Goal: Task Accomplishment & Management: Manage account settings

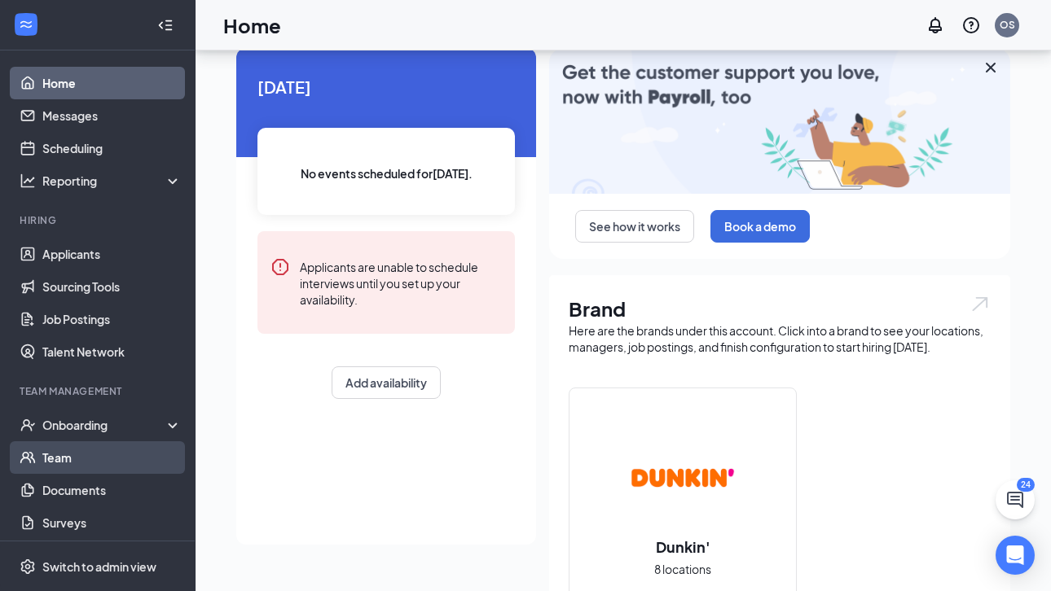
scroll to position [78, 0]
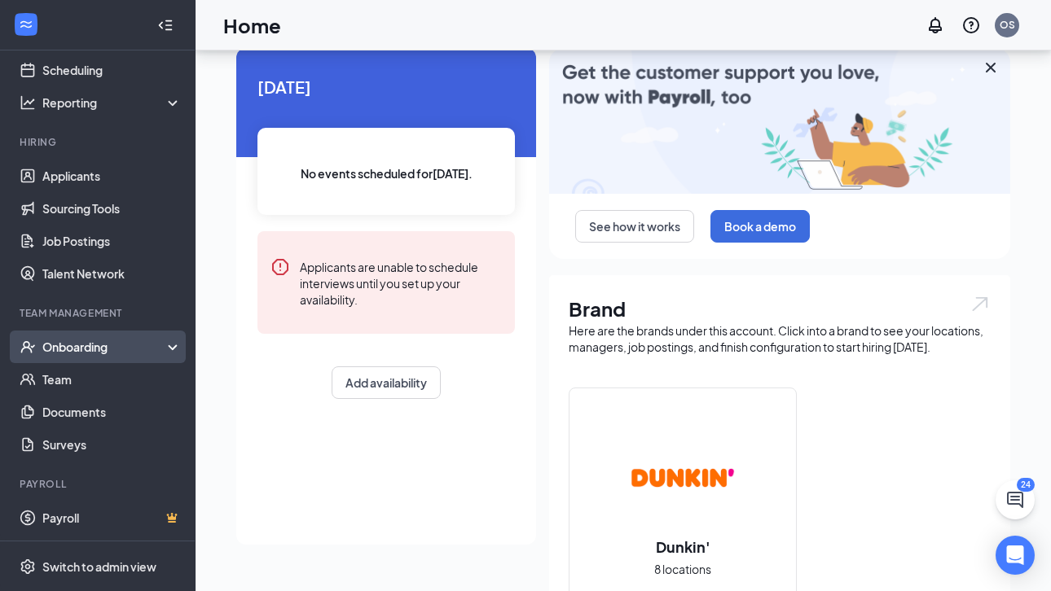
click at [116, 346] on div "Onboarding" at bounding box center [104, 347] width 125 height 16
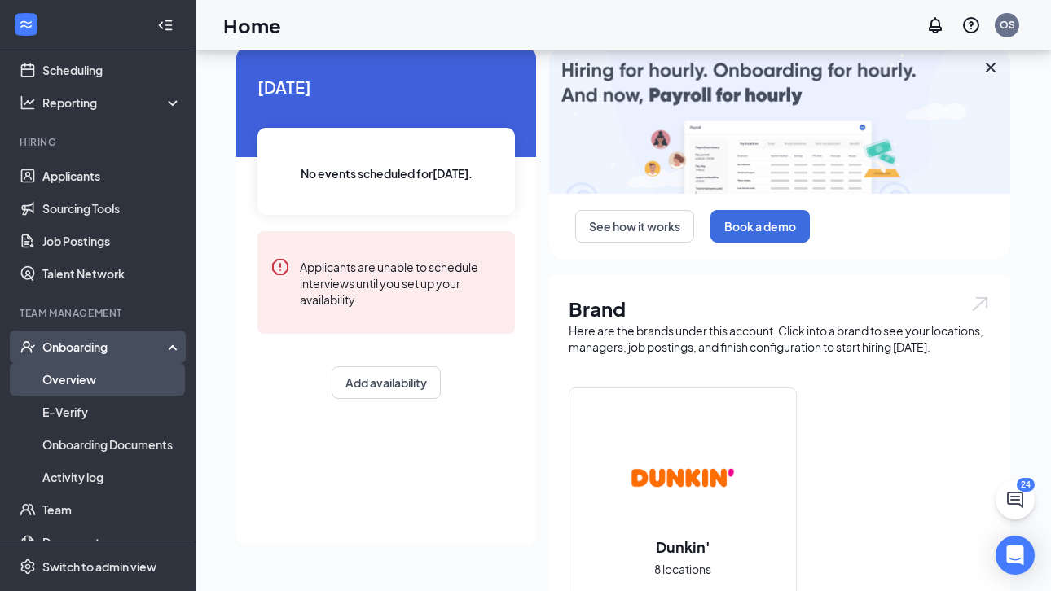
click at [112, 378] on link "Overview" at bounding box center [111, 379] width 139 height 33
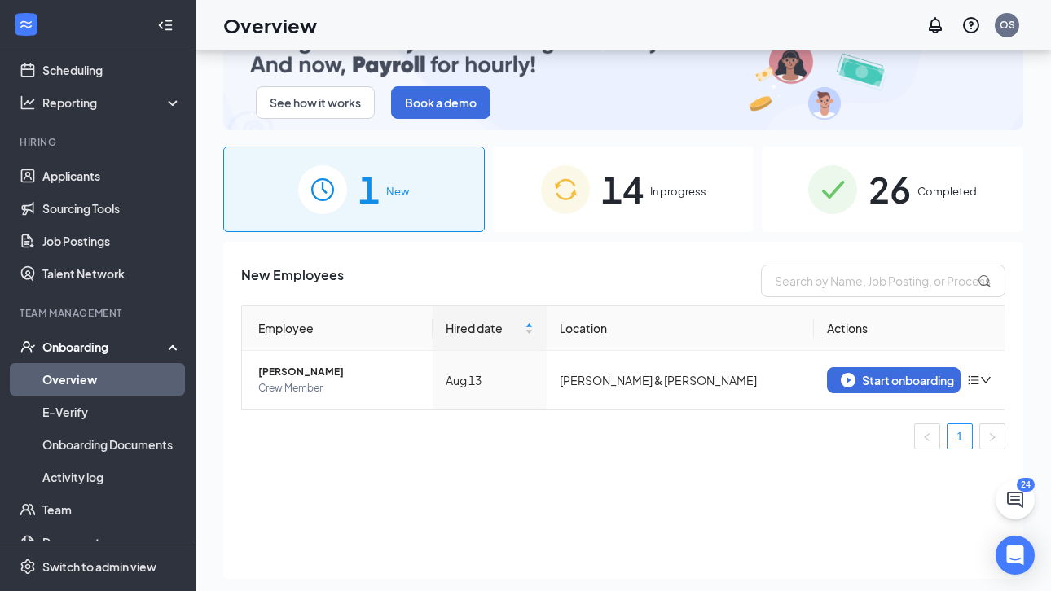
click at [786, 199] on div "26 Completed" at bounding box center [892, 190] width 261 height 86
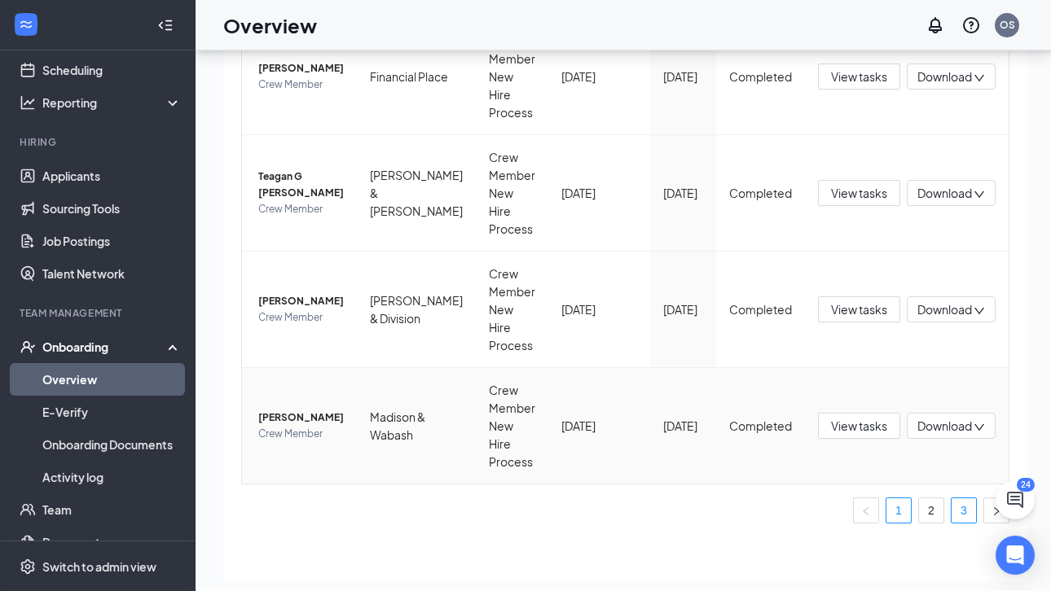
scroll to position [1050, 0]
click at [986, 508] on button "button" at bounding box center [996, 511] width 26 height 26
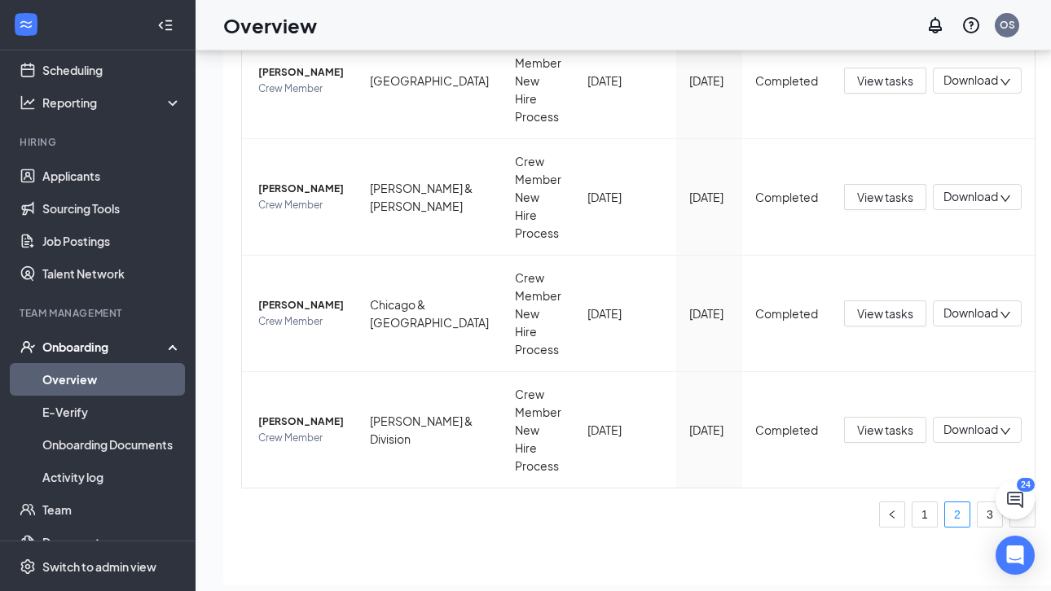
scroll to position [73, 0]
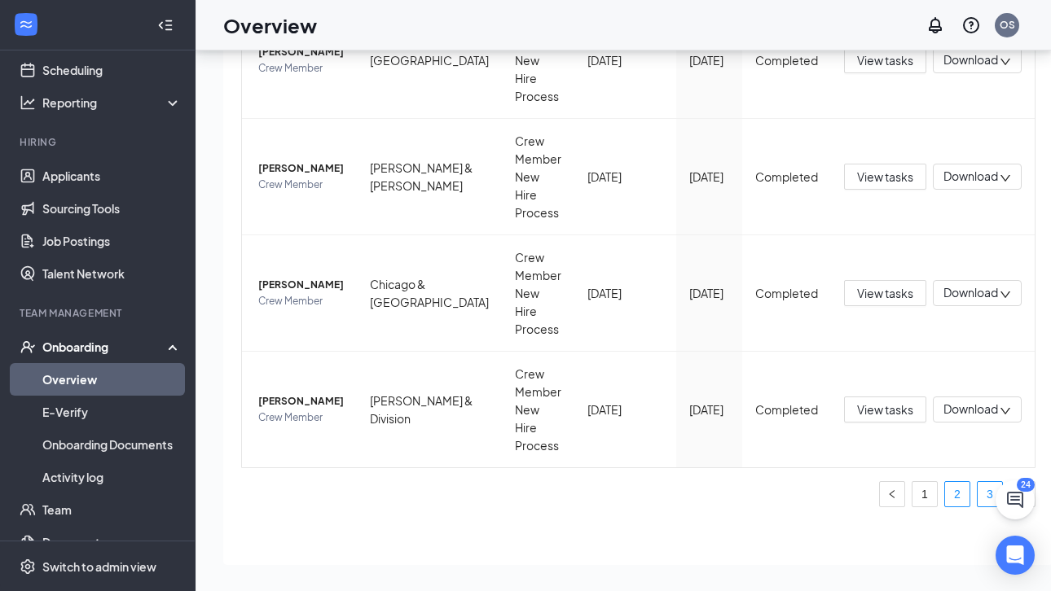
click at [977, 488] on link "3" at bounding box center [989, 494] width 24 height 24
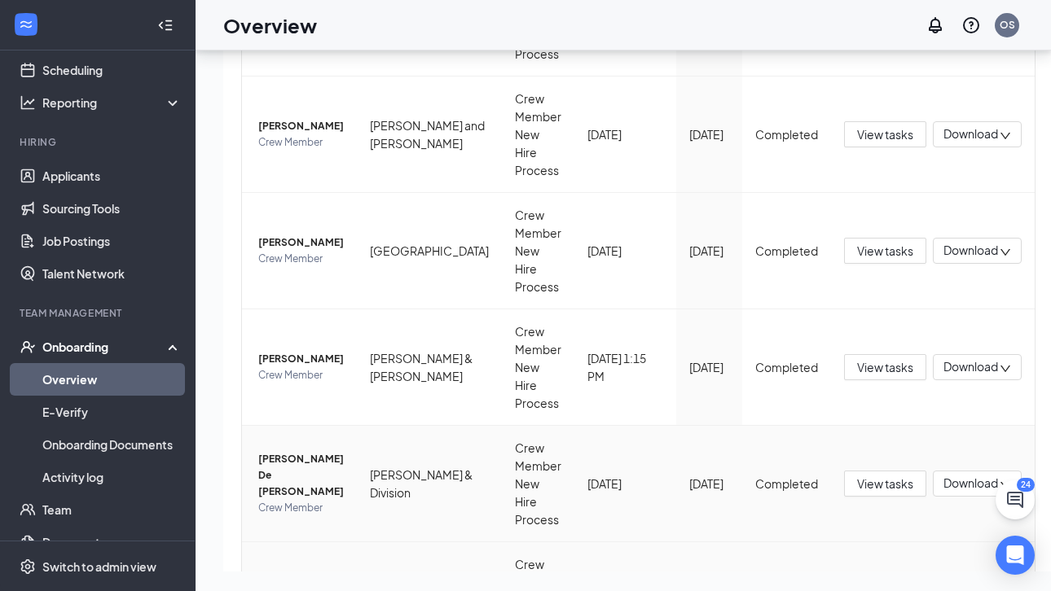
scroll to position [185, 0]
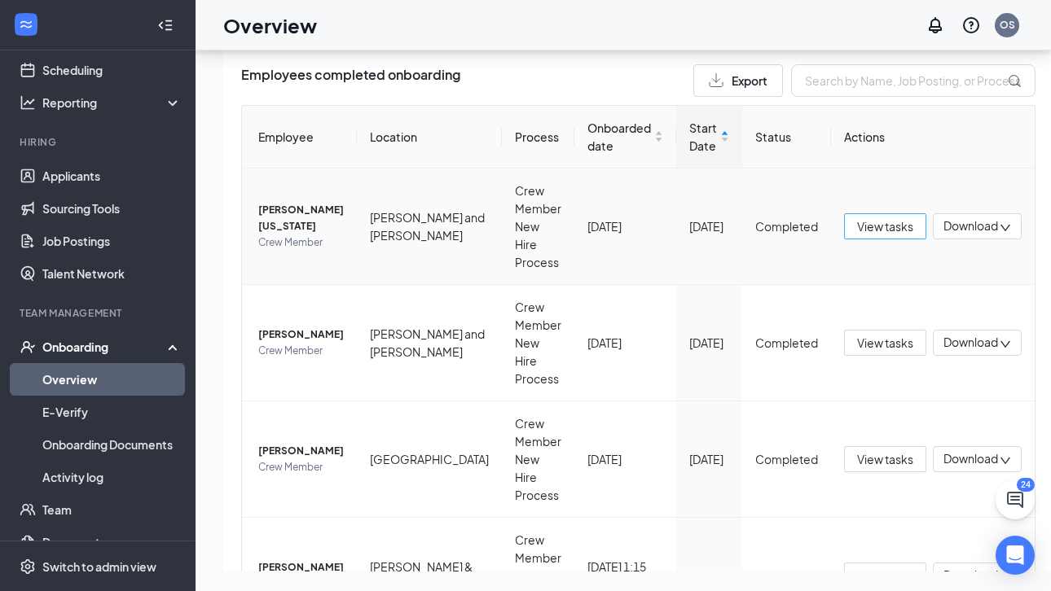
click at [857, 220] on span "View tasks" at bounding box center [885, 226] width 56 height 18
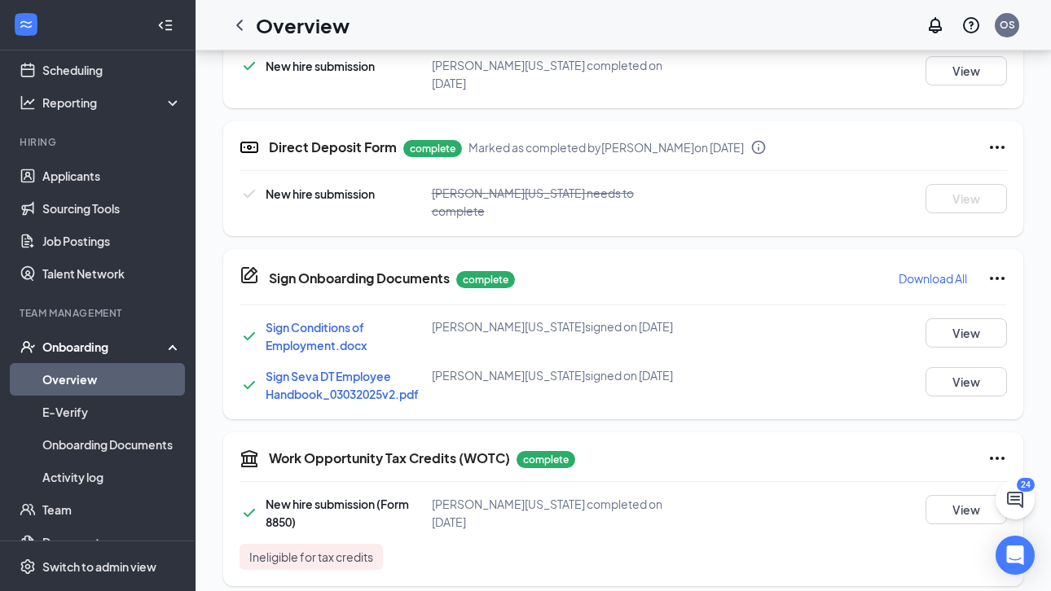
scroll to position [902, 0]
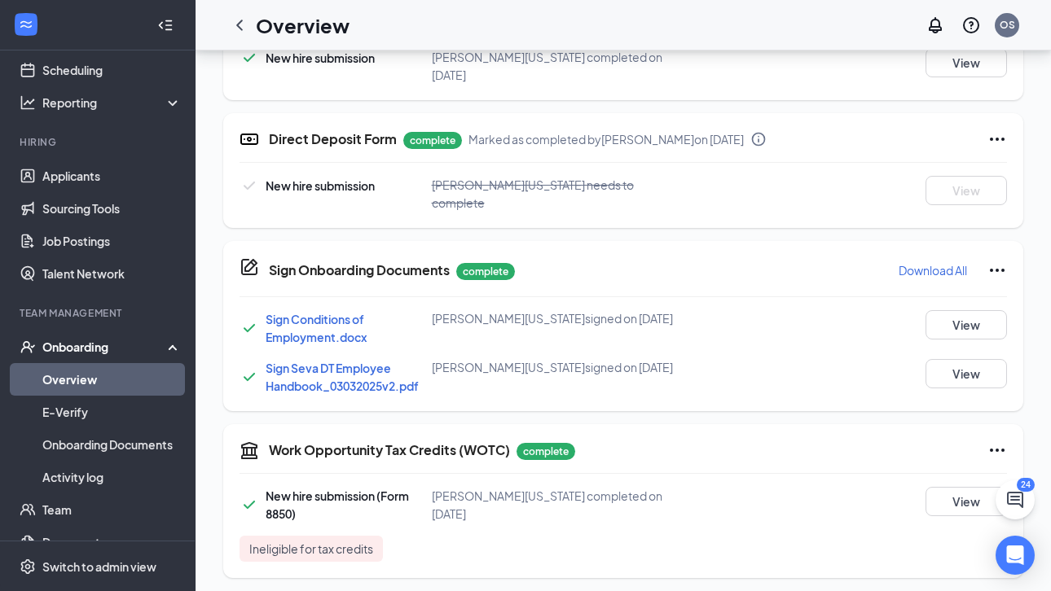
click at [372, 544] on span "Ineligible for tax credits" at bounding box center [311, 549] width 124 height 16
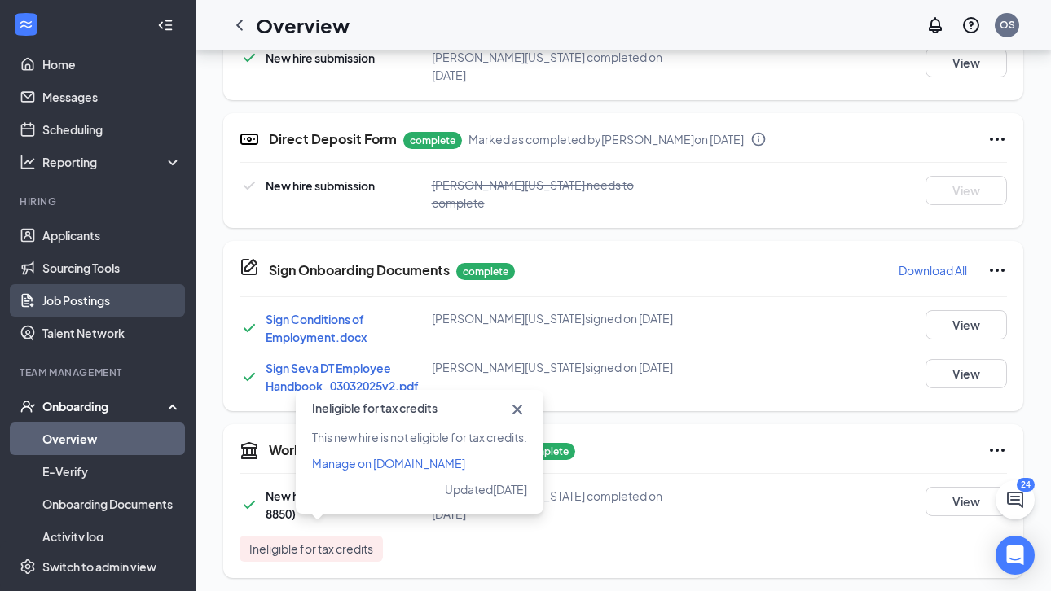
scroll to position [0, 0]
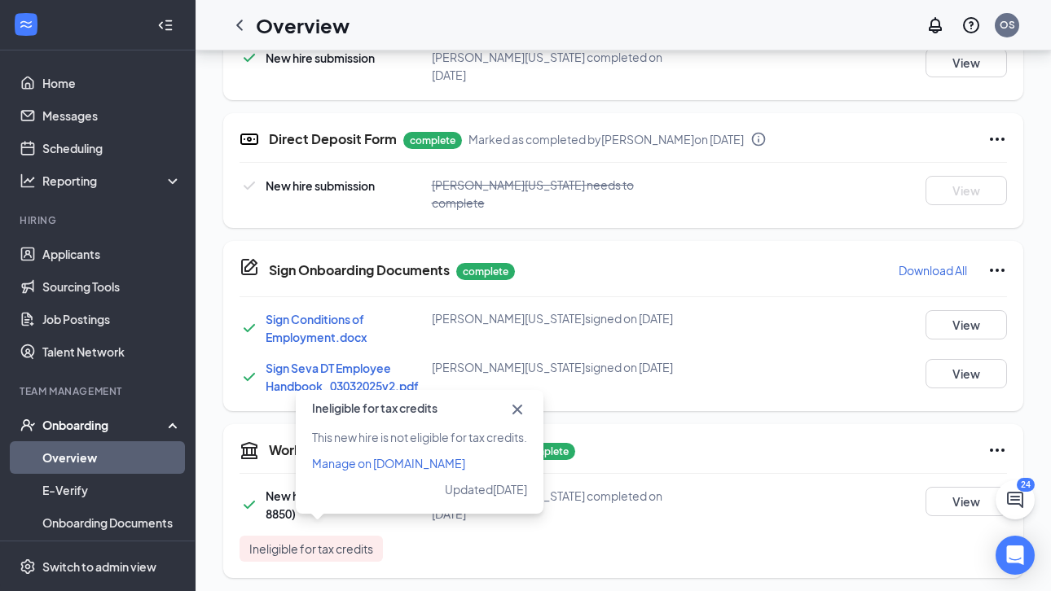
click at [515, 409] on icon "Cross" at bounding box center [517, 410] width 20 height 20
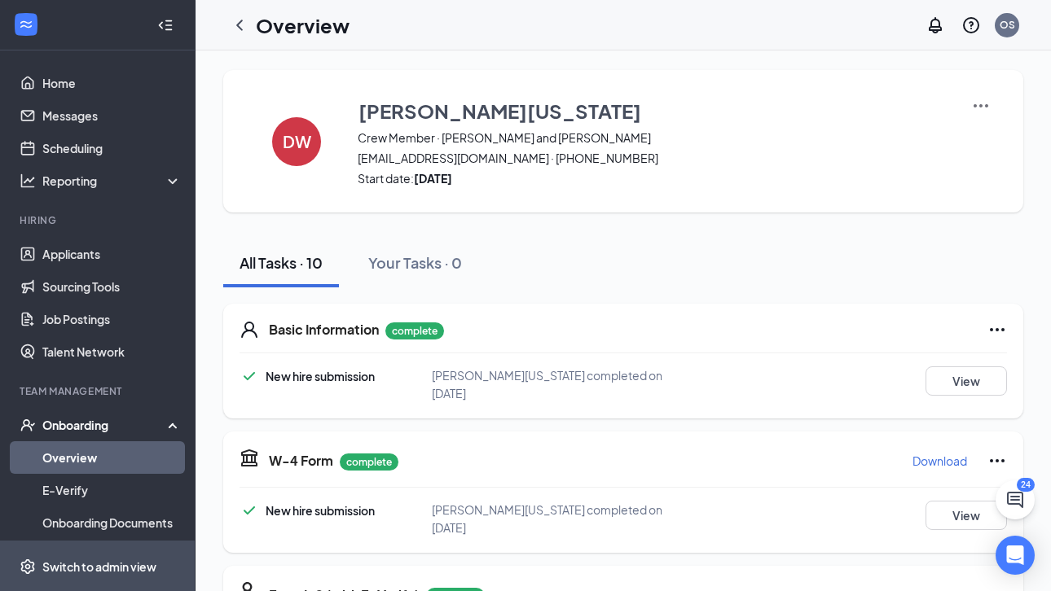
click at [125, 567] on div "Switch to admin view" at bounding box center [99, 567] width 114 height 16
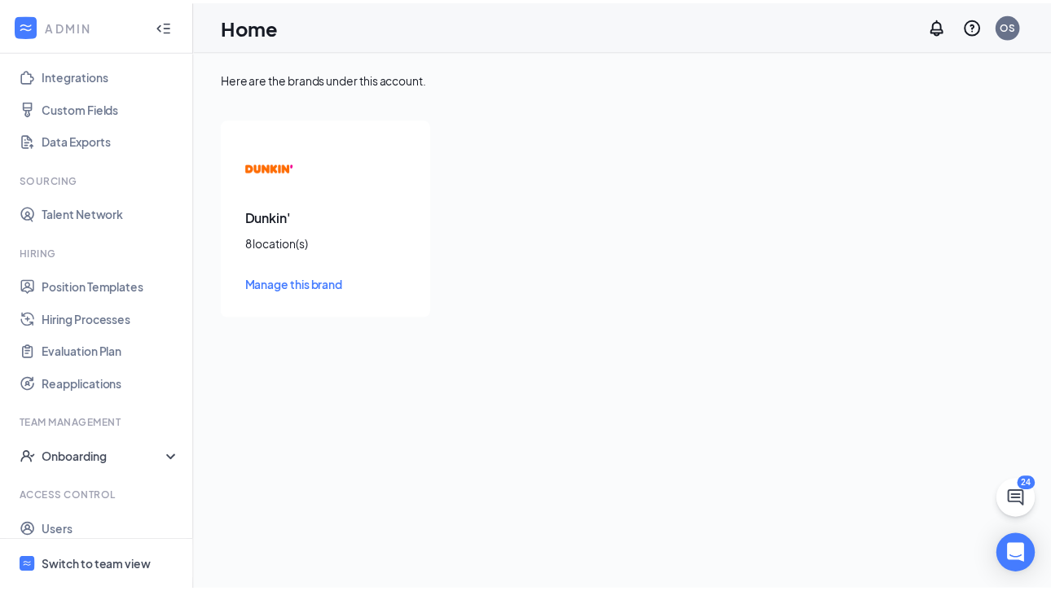
scroll to position [225, 0]
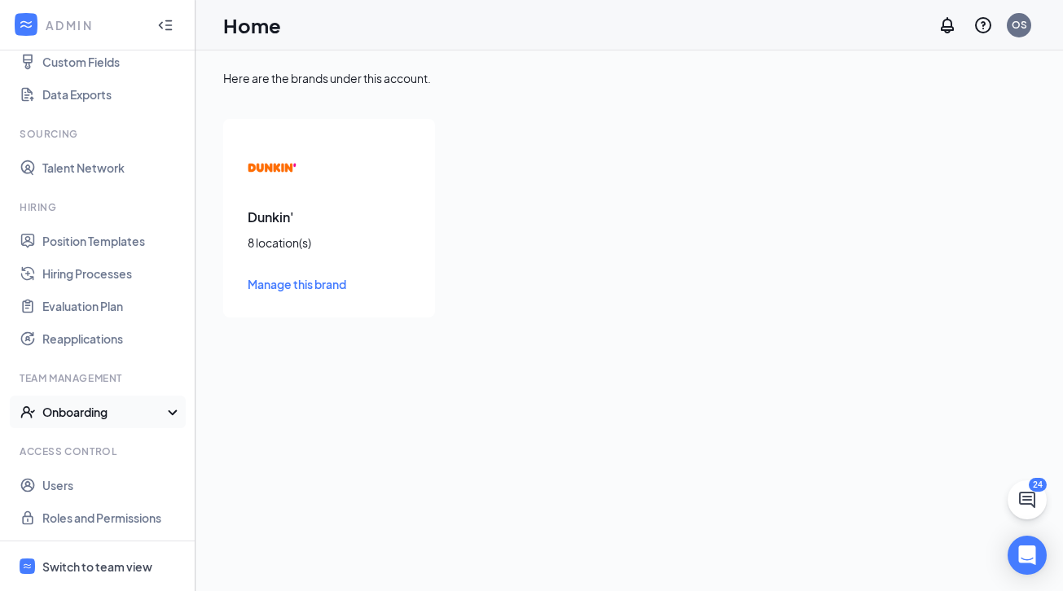
click at [143, 412] on div "Onboarding" at bounding box center [104, 412] width 125 height 16
drag, startPoint x: 128, startPoint y: 445, endPoint x: 185, endPoint y: 365, distance: 98.1
click at [128, 444] on link "Onboarding Processes" at bounding box center [111, 444] width 139 height 33
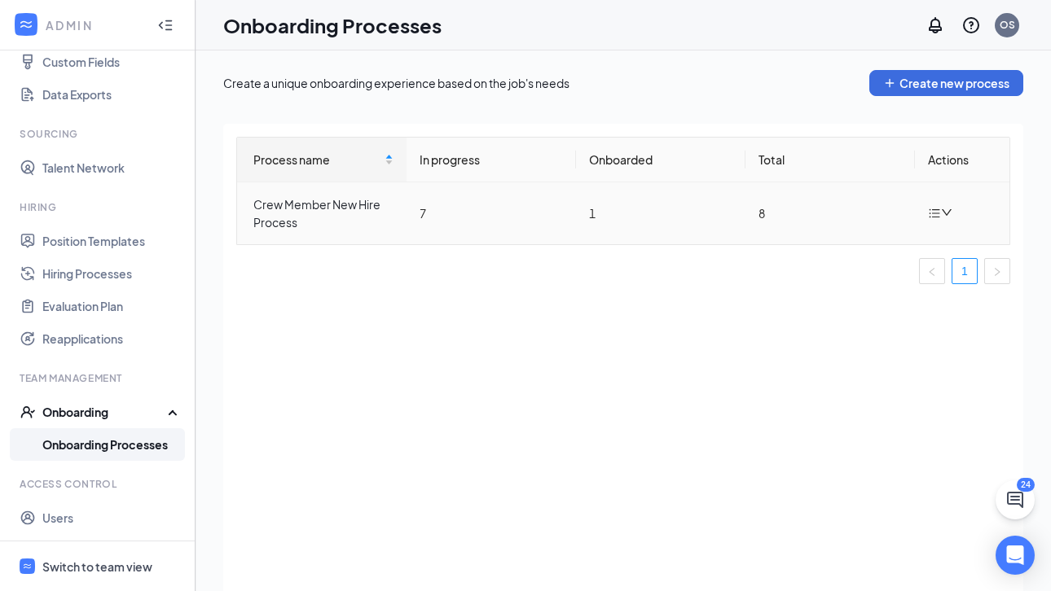
drag, startPoint x: 945, startPoint y: 206, endPoint x: 961, endPoint y: 236, distance: 34.3
click at [946, 206] on div at bounding box center [942, 213] width 29 height 20
click at [863, 250] on div "Edit process" at bounding box center [858, 251] width 176 height 20
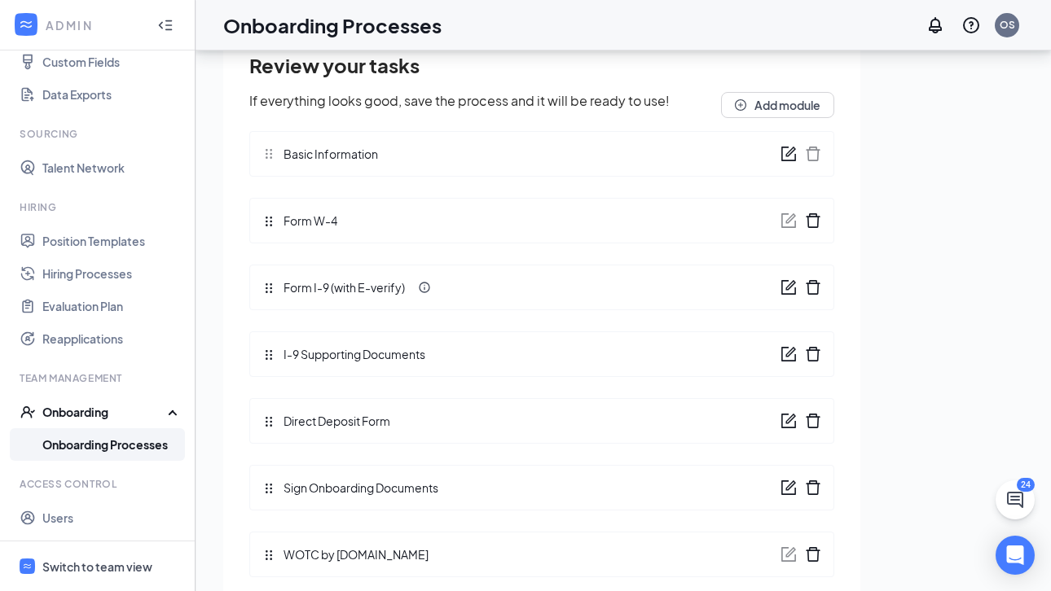
scroll to position [64, 0]
